Goal: Task Accomplishment & Management: Manage account settings

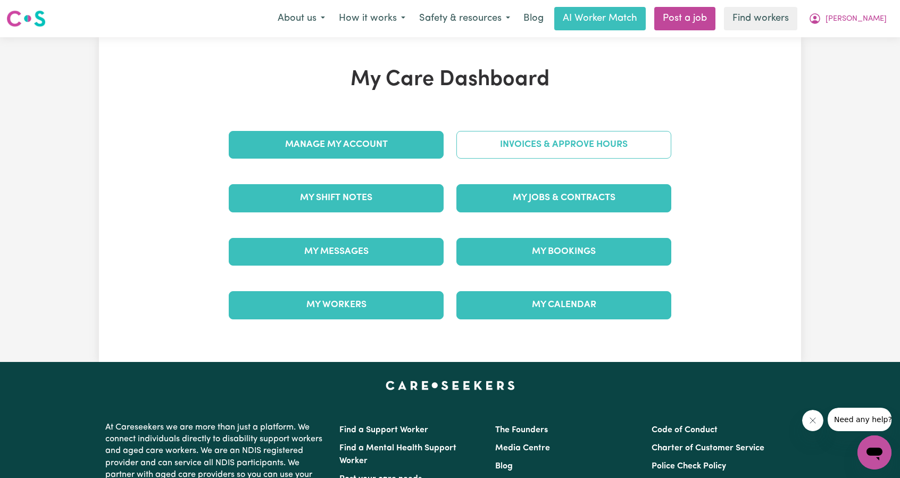
click at [563, 150] on link "Invoices & Approve Hours" at bounding box center [564, 145] width 215 height 28
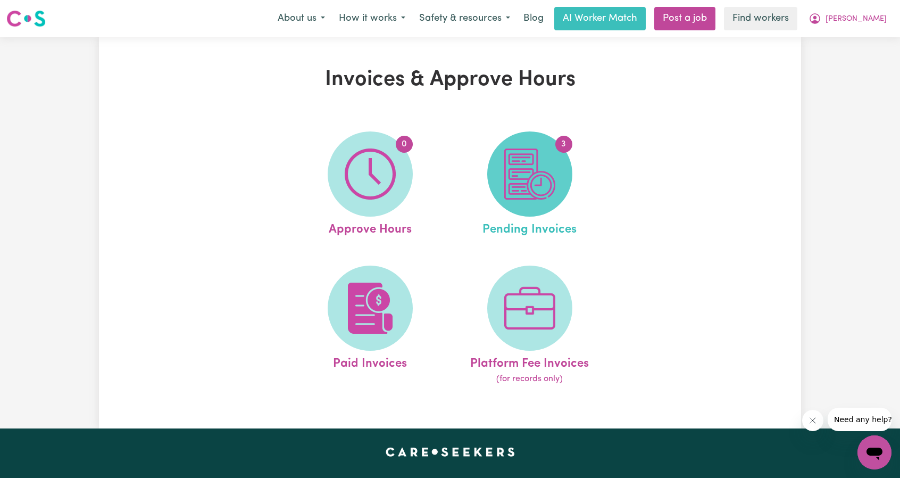
click at [542, 175] on img at bounding box center [530, 173] width 51 height 51
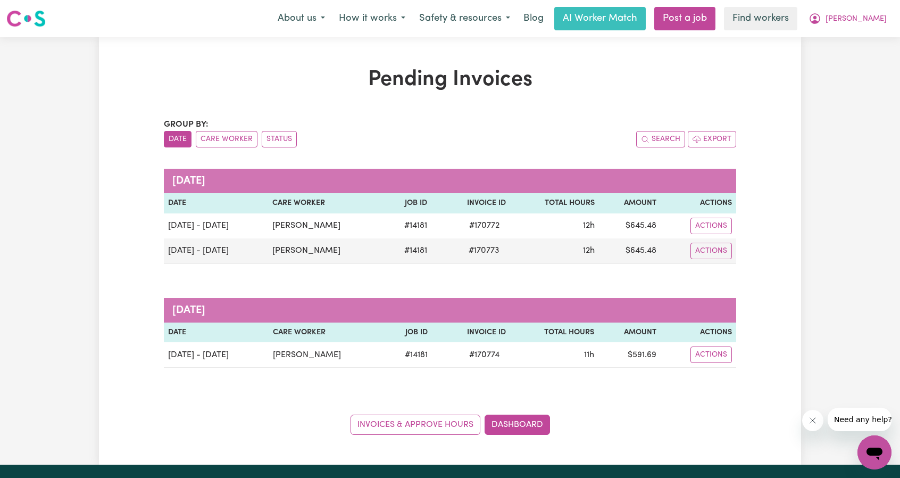
click at [872, 4] on nav "Menu About us How it works Safety & resources Blog AI Worker Match Post a job F…" at bounding box center [450, 18] width 900 height 37
click at [870, 14] on span "[PERSON_NAME]" at bounding box center [856, 19] width 61 height 12
click at [860, 35] on link "My Dashboard" at bounding box center [851, 41] width 84 height 20
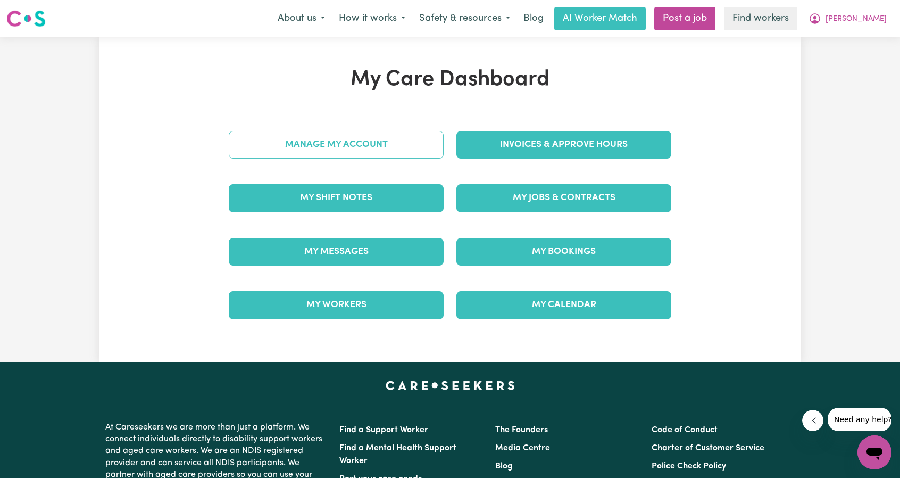
click at [353, 147] on link "Manage My Account" at bounding box center [336, 145] width 215 height 28
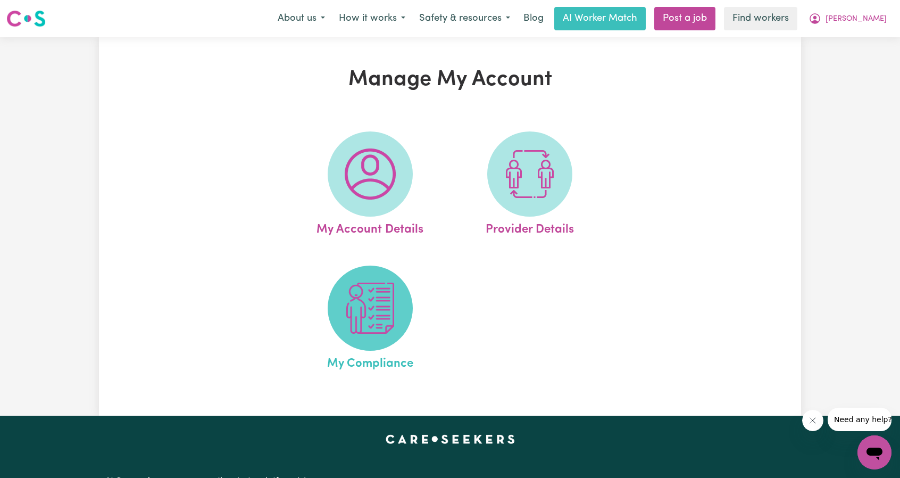
click at [360, 301] on img at bounding box center [370, 308] width 51 height 51
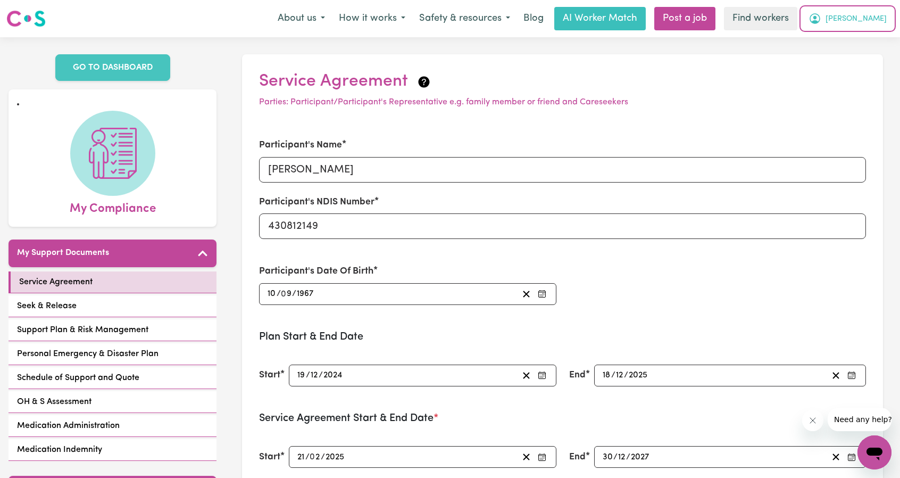
click at [866, 22] on span "[PERSON_NAME]" at bounding box center [856, 19] width 61 height 12
click at [859, 38] on link "My Dashboard" at bounding box center [851, 41] width 84 height 20
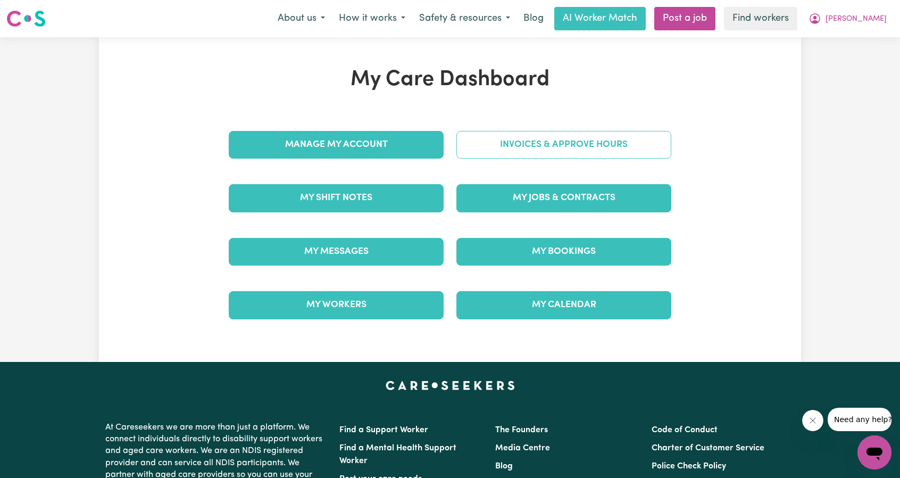
click at [558, 144] on link "Invoices & Approve Hours" at bounding box center [564, 145] width 215 height 28
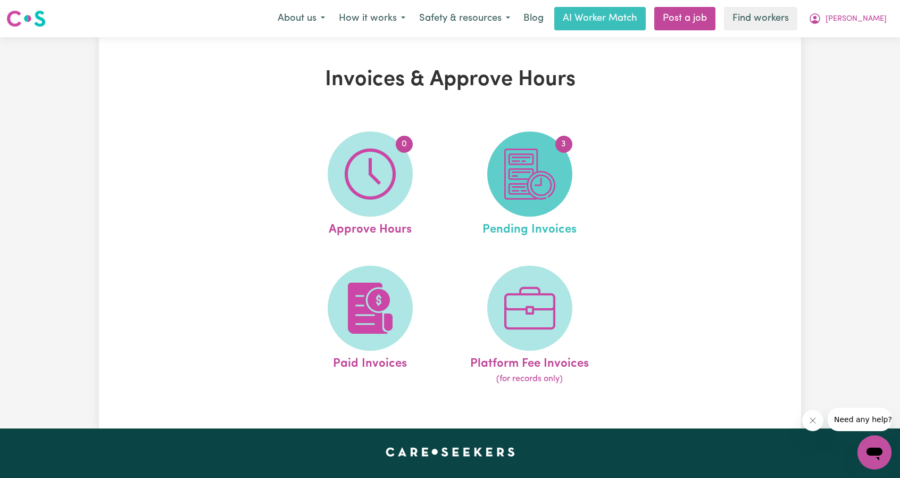
click at [540, 174] on img at bounding box center [530, 173] width 51 height 51
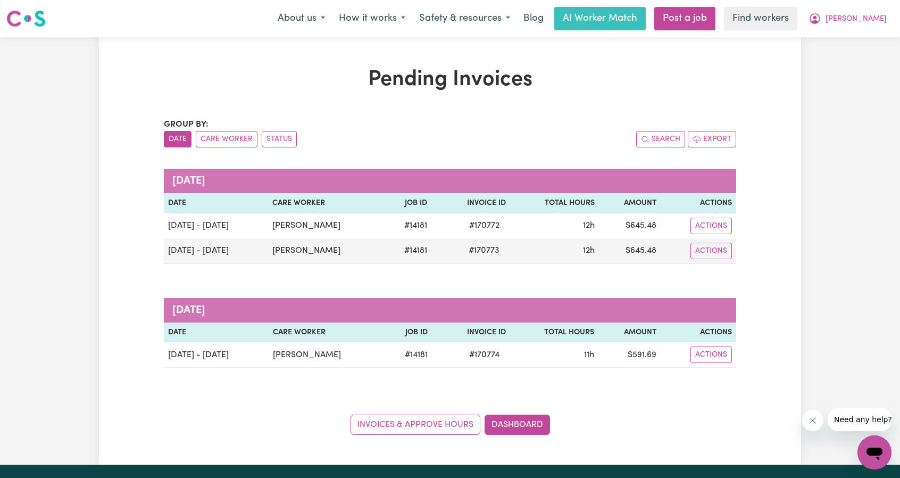
click at [776, 111] on div "Pending Invoices Group by: Date Care Worker Status Search Export [DATE] Date Ca…" at bounding box center [450, 251] width 703 height 368
click at [855, 23] on button "[PERSON_NAME]" at bounding box center [848, 18] width 92 height 22
click at [847, 35] on link "My Dashboard" at bounding box center [851, 41] width 84 height 20
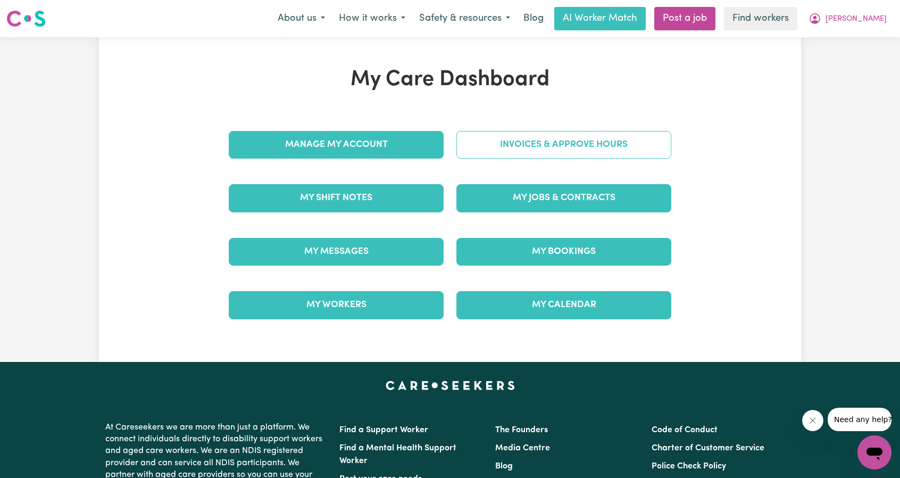
click at [513, 158] on link "Invoices & Approve Hours" at bounding box center [564, 145] width 215 height 28
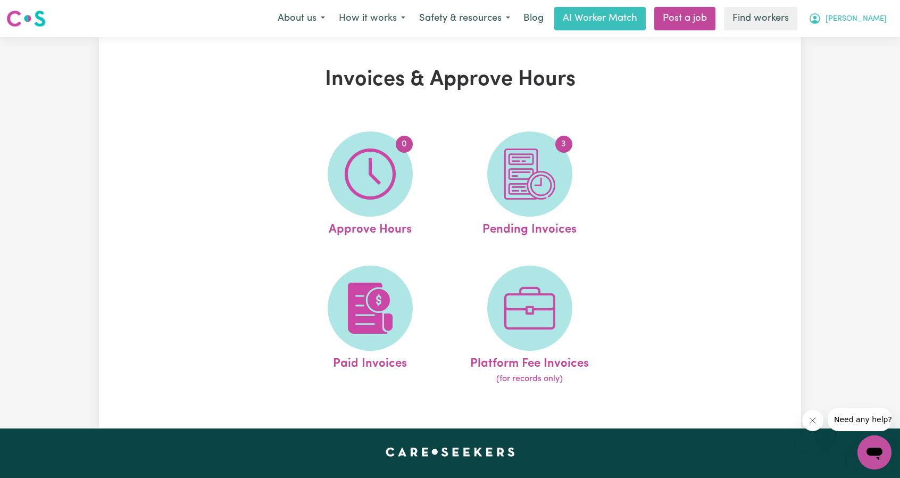
click at [878, 24] on span "[PERSON_NAME]" at bounding box center [856, 19] width 61 height 12
click at [847, 78] on div "Invoices & Approve Hours 0 Approve Hours 3 Pending Invoices Paid Invoices Platf…" at bounding box center [450, 232] width 900 height 391
click at [852, 70] on div "Invoices & Approve Hours 0 Approve Hours 3 Pending Invoices Paid Invoices Platf…" at bounding box center [450, 232] width 900 height 391
click at [878, 19] on span "[PERSON_NAME]" at bounding box center [856, 19] width 61 height 12
click at [847, 53] on link "Logout" at bounding box center [851, 61] width 84 height 20
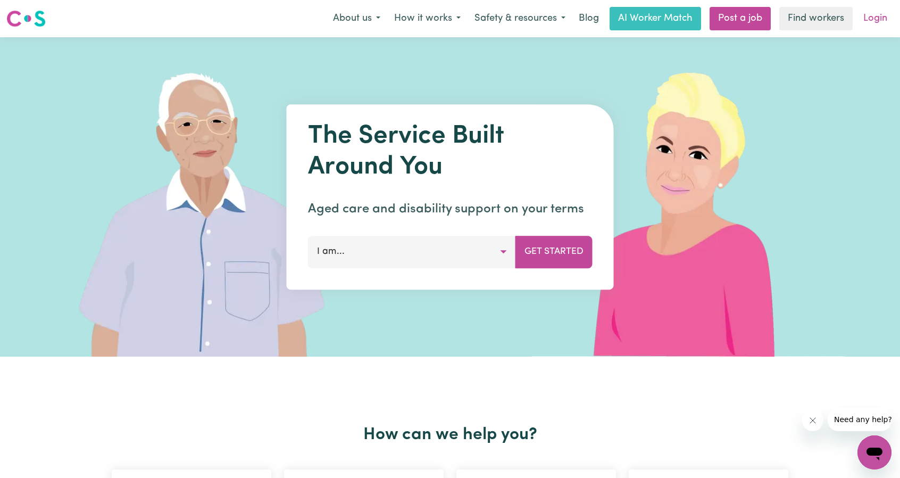
click at [870, 19] on link "Login" at bounding box center [875, 18] width 37 height 23
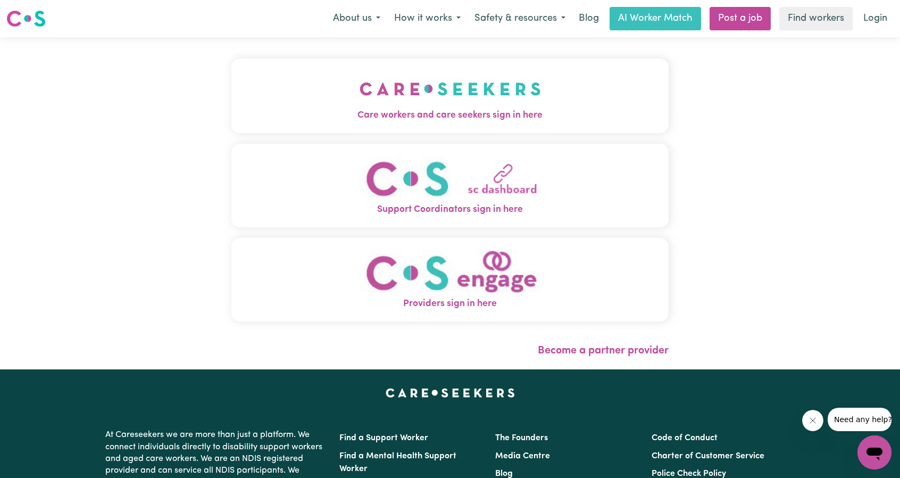
click at [473, 99] on img "Care workers and care seekers sign in here" at bounding box center [450, 88] width 181 height 39
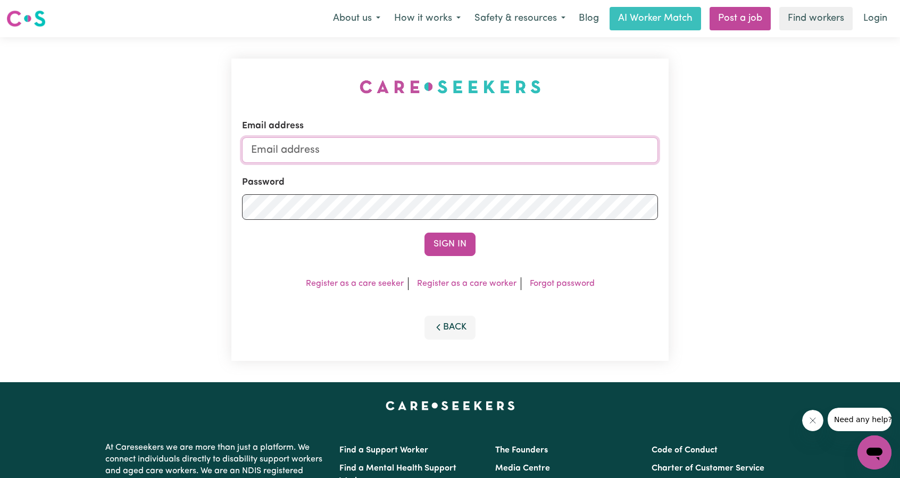
click at [411, 155] on input "Email address" at bounding box center [450, 150] width 416 height 26
drag, startPoint x: 308, startPoint y: 150, endPoint x: 483, endPoint y: 155, distance: 175.2
click at [474, 154] on input "[EMAIL_ADDRESS][PERSON_NAME][DOMAIN_NAME]" at bounding box center [450, 150] width 416 height 26
type input "[EMAIL_ADDRESS][DOMAIN_NAME]"
click at [454, 242] on button "Sign In" at bounding box center [450, 244] width 51 height 23
